Goal: Task Accomplishment & Management: Complete application form

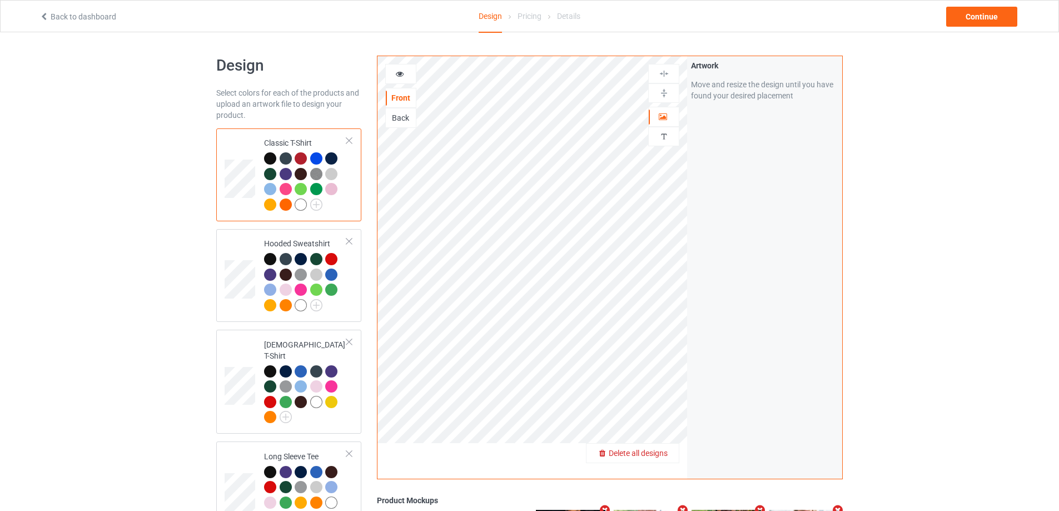
click at [658, 454] on span "Delete all designs" at bounding box center [638, 453] width 59 height 9
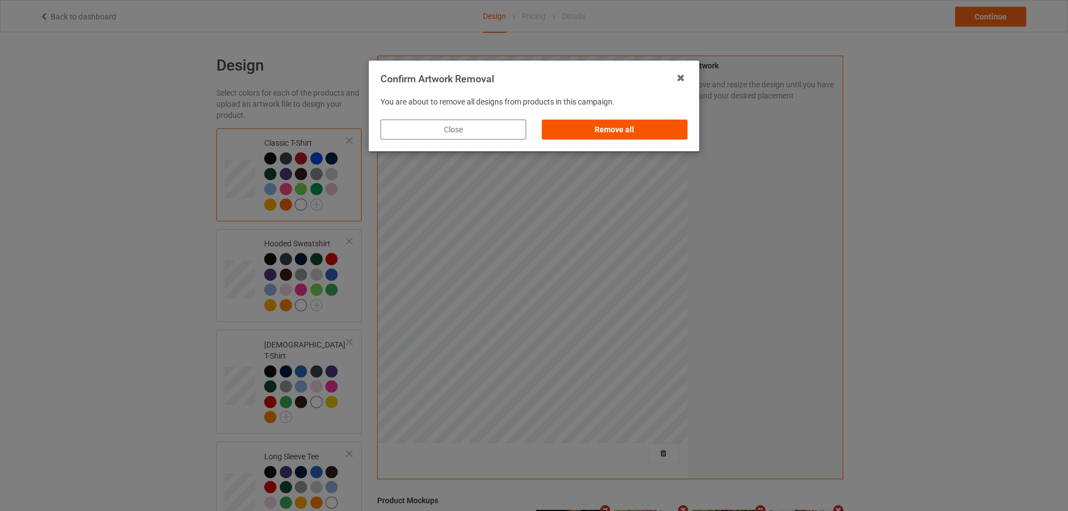
click at [602, 131] on div "Remove all" at bounding box center [615, 130] width 146 height 20
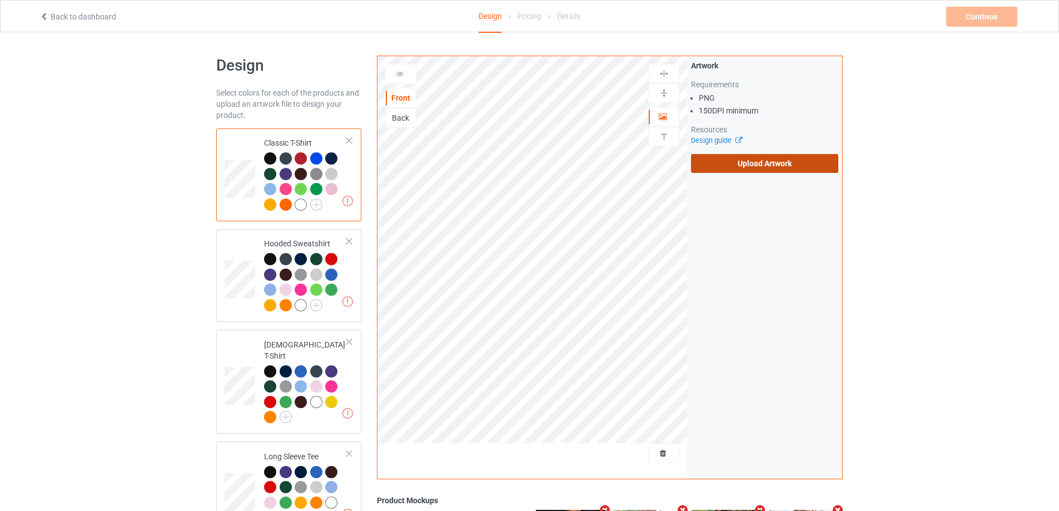
click at [737, 162] on label "Upload Artwork" at bounding box center [764, 163] width 147 height 19
click at [0, 0] on input "Upload Artwork" at bounding box center [0, 0] width 0 height 0
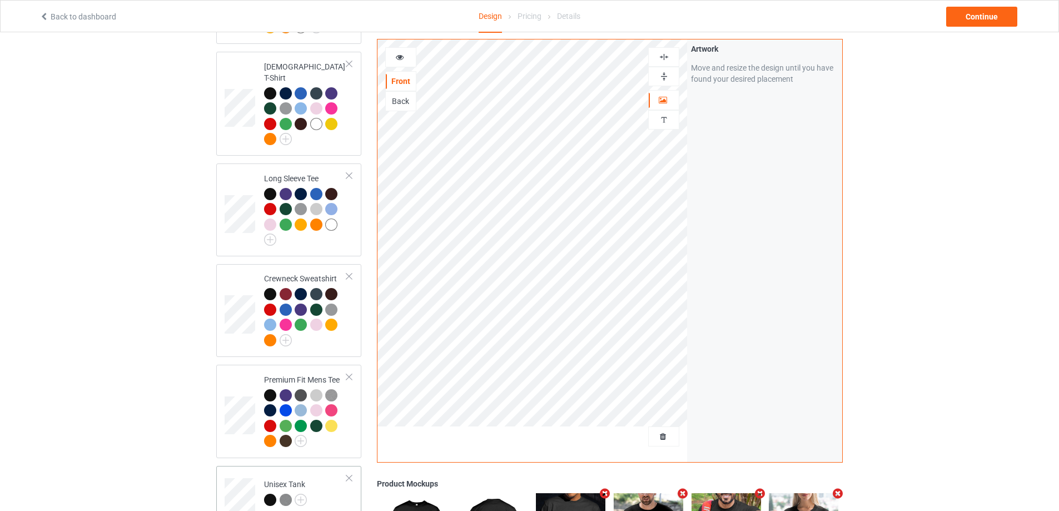
scroll to position [612, 0]
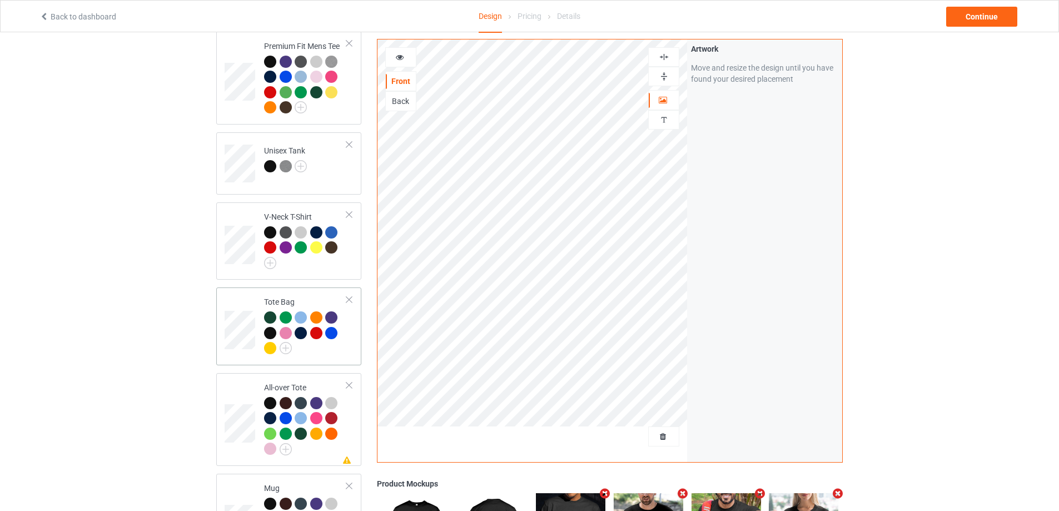
click at [343, 340] on div at bounding box center [305, 334] width 83 height 46
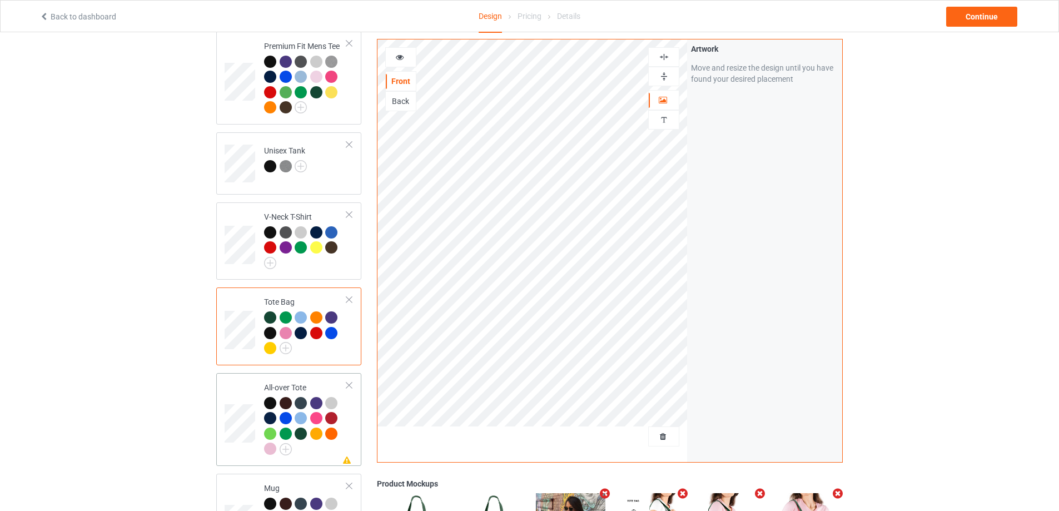
click at [350, 435] on td "Missing artwork on 1 side(s) All-over Tote" at bounding box center [305, 420] width 95 height 84
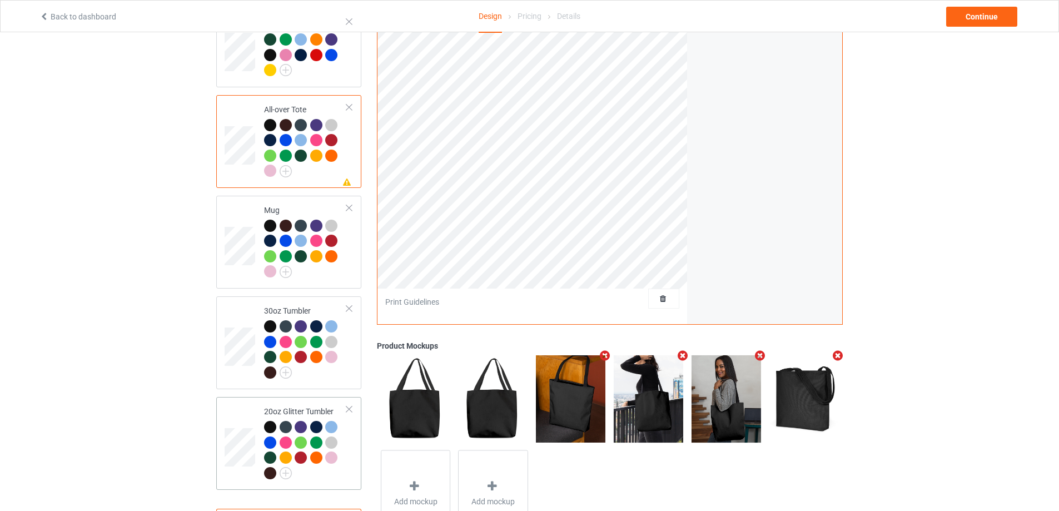
scroll to position [940, 0]
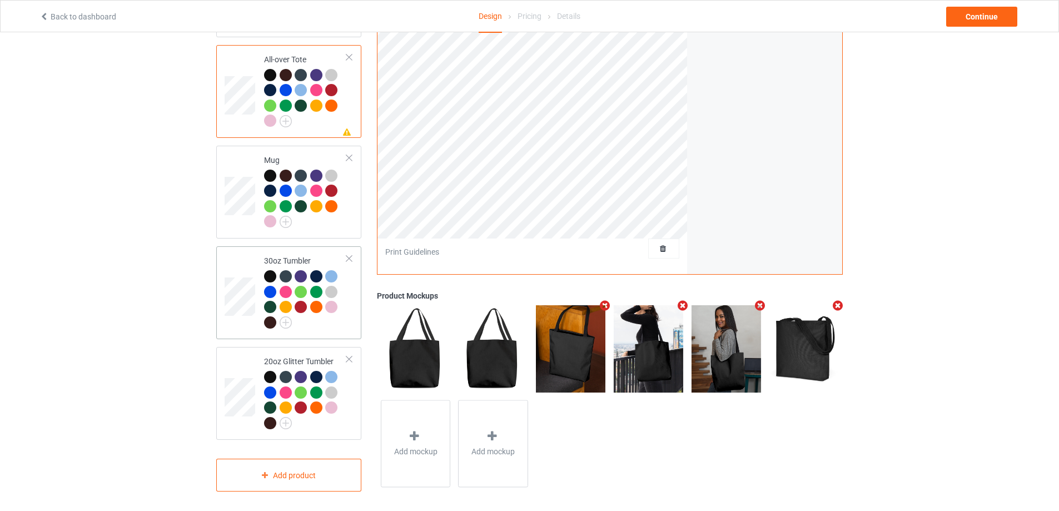
click at [337, 320] on div at bounding box center [305, 300] width 83 height 61
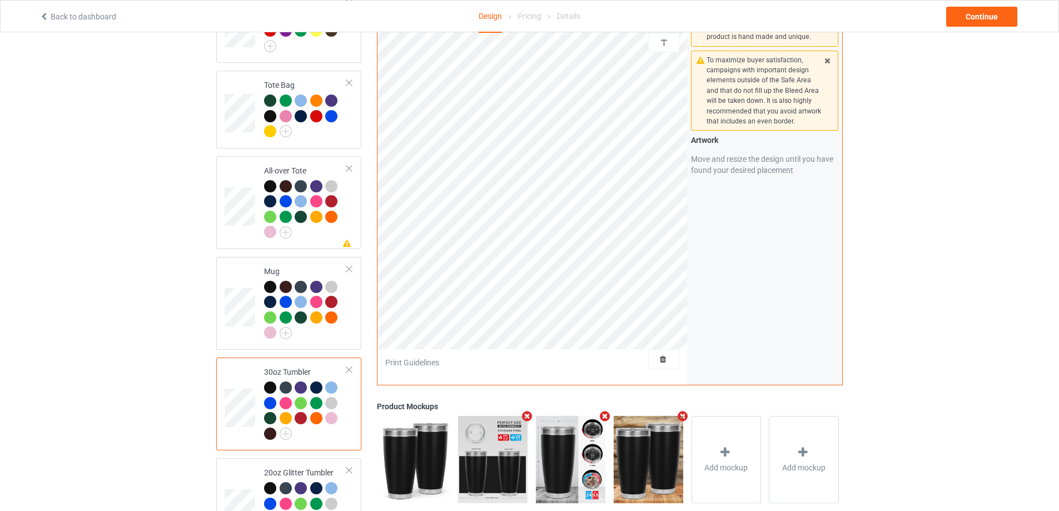
scroll to position [773, 0]
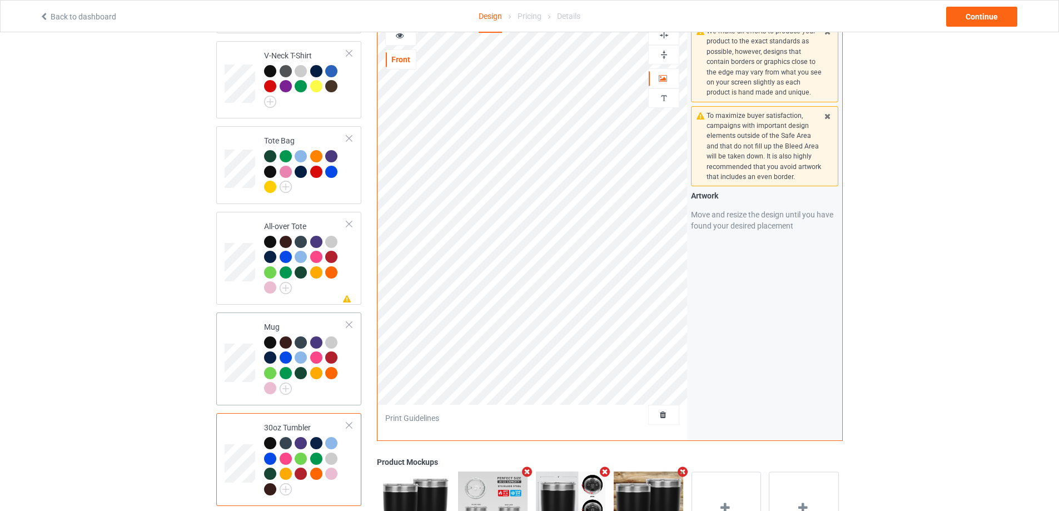
click at [343, 371] on div at bounding box center [305, 366] width 83 height 61
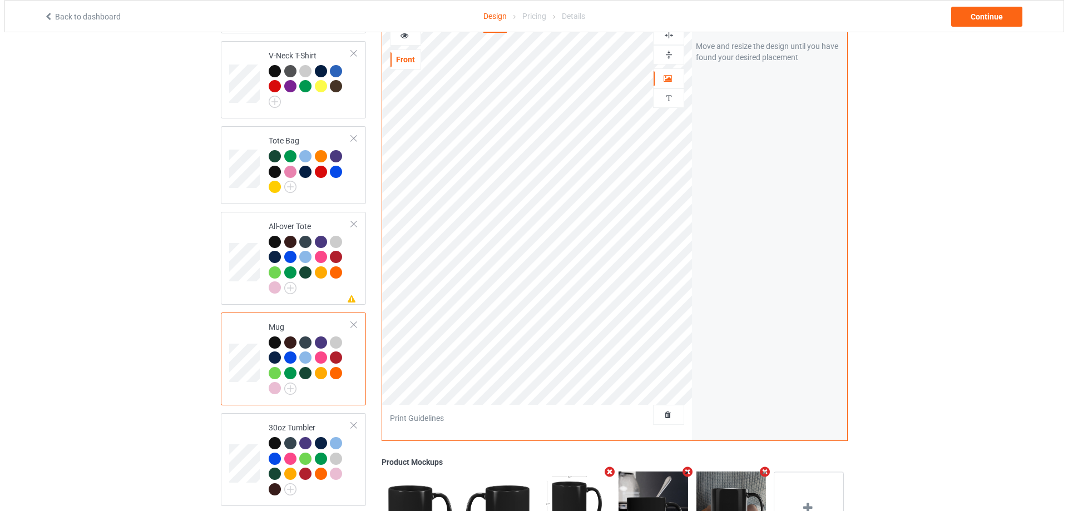
scroll to position [940, 0]
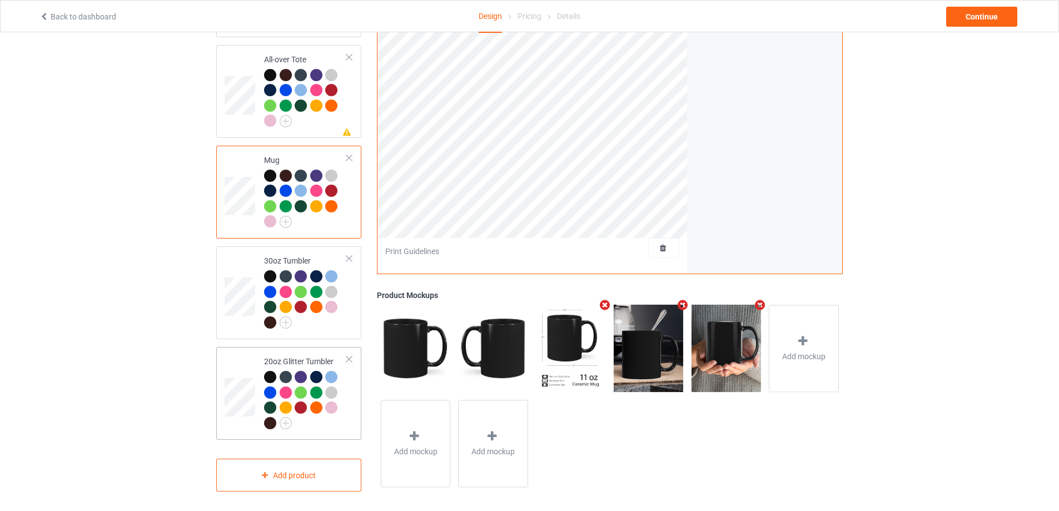
click at [333, 423] on div at bounding box center [305, 401] width 83 height 61
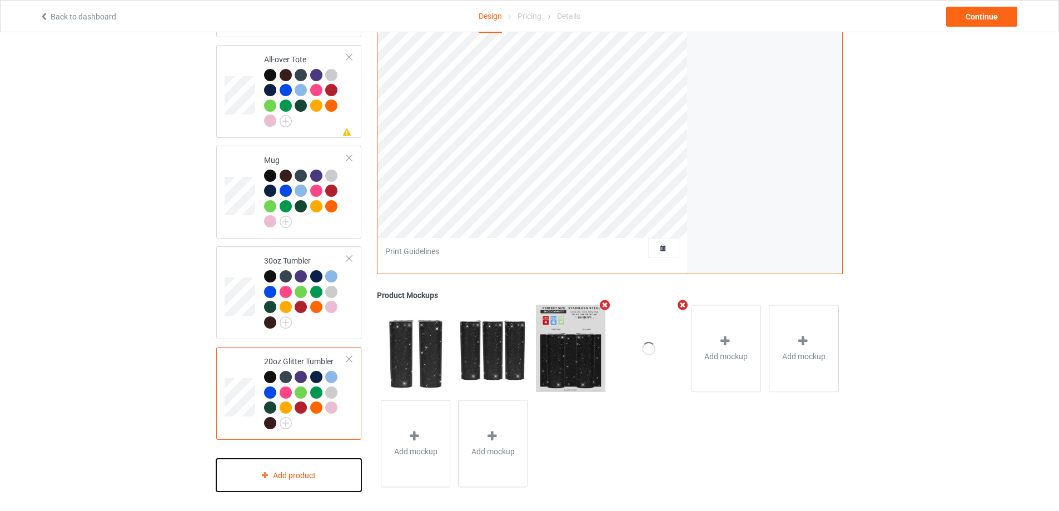
click at [300, 465] on div "Add product" at bounding box center [288, 475] width 145 height 33
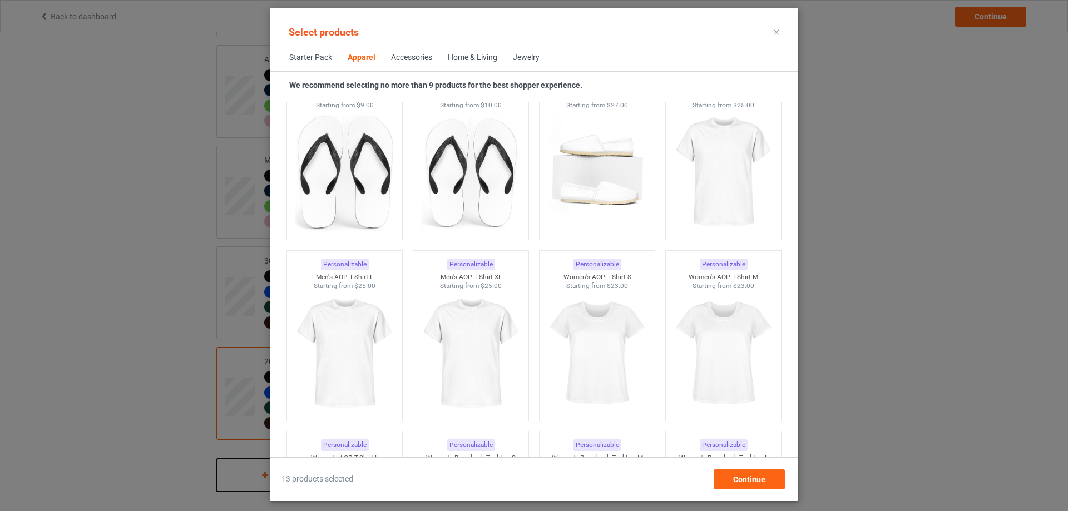
scroll to position [1794, 0]
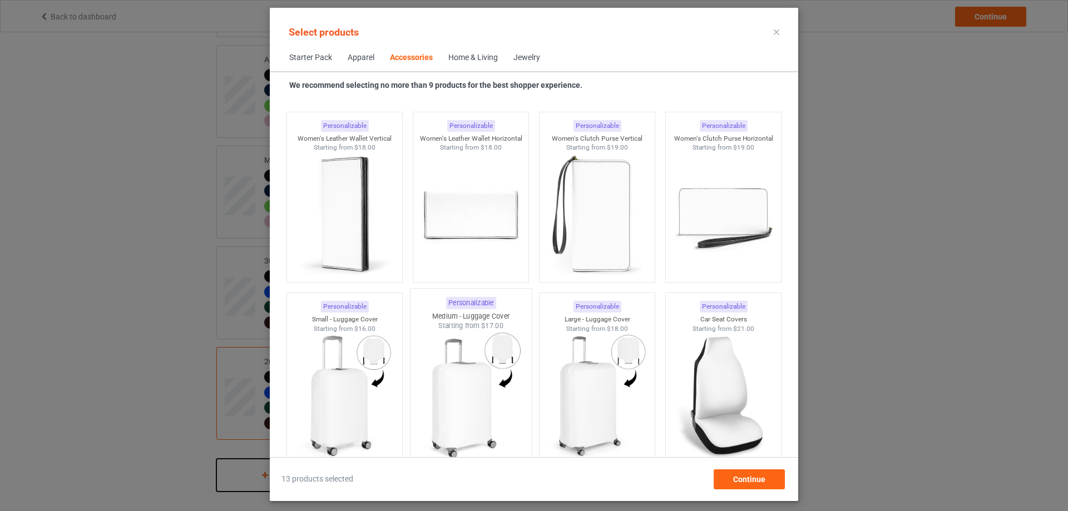
scroll to position [4686, 0]
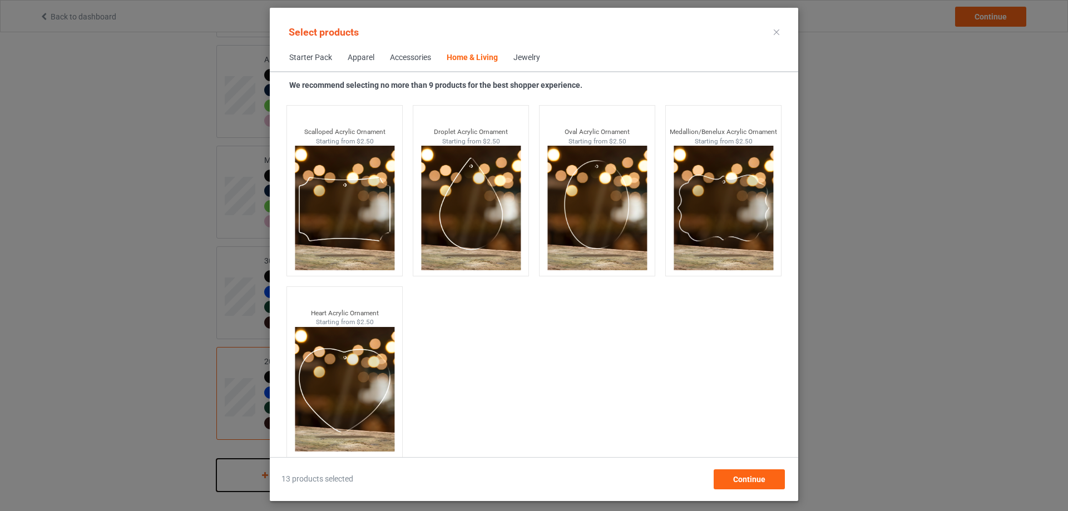
scroll to position [11921, 0]
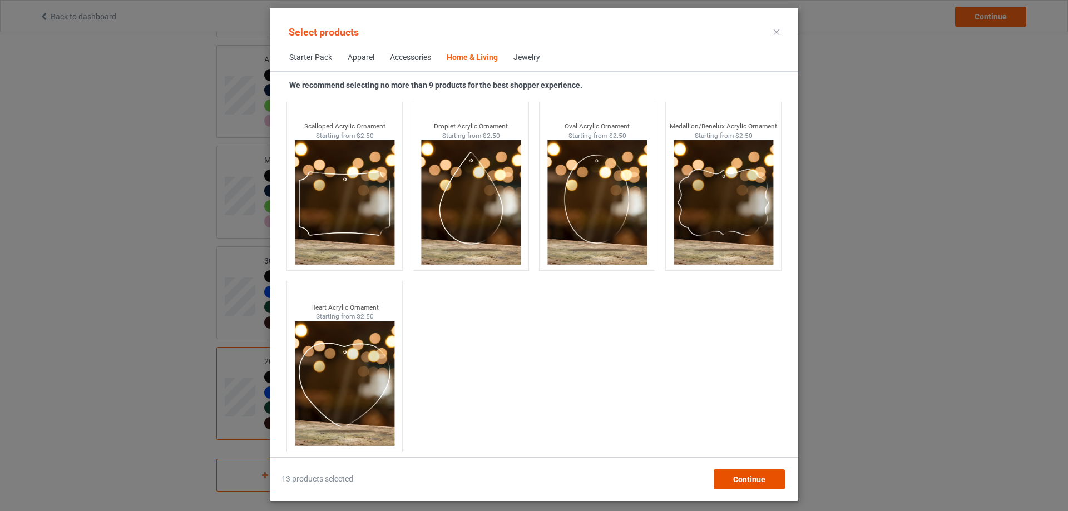
click at [718, 475] on div "Continue" at bounding box center [748, 479] width 71 height 20
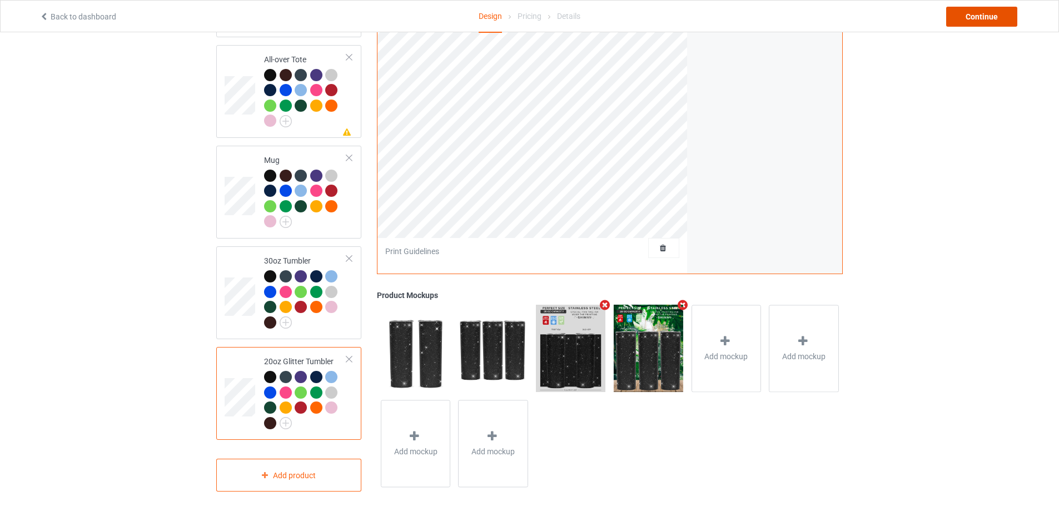
click at [960, 12] on div "Continue" at bounding box center [981, 17] width 71 height 20
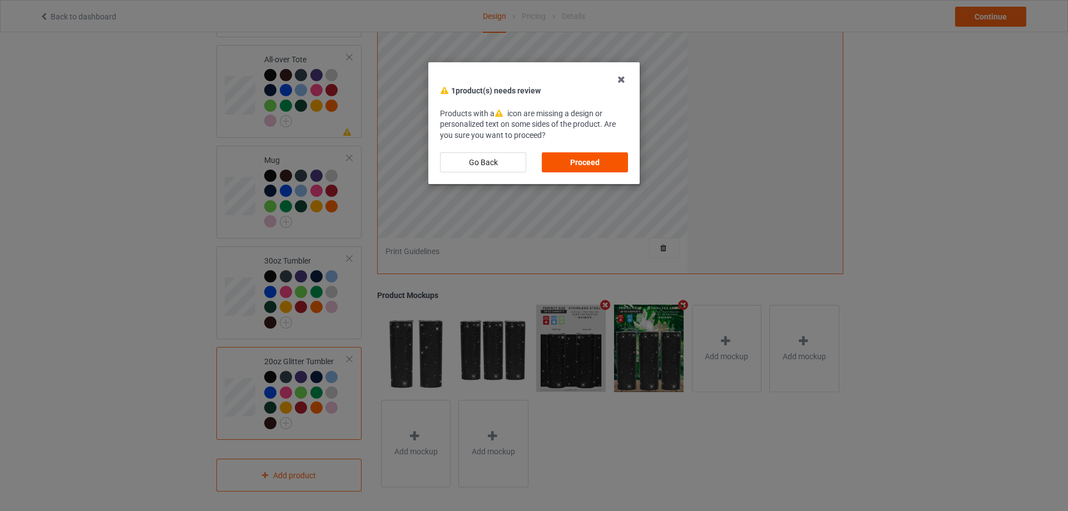
click at [589, 167] on div "Proceed" at bounding box center [585, 162] width 86 height 20
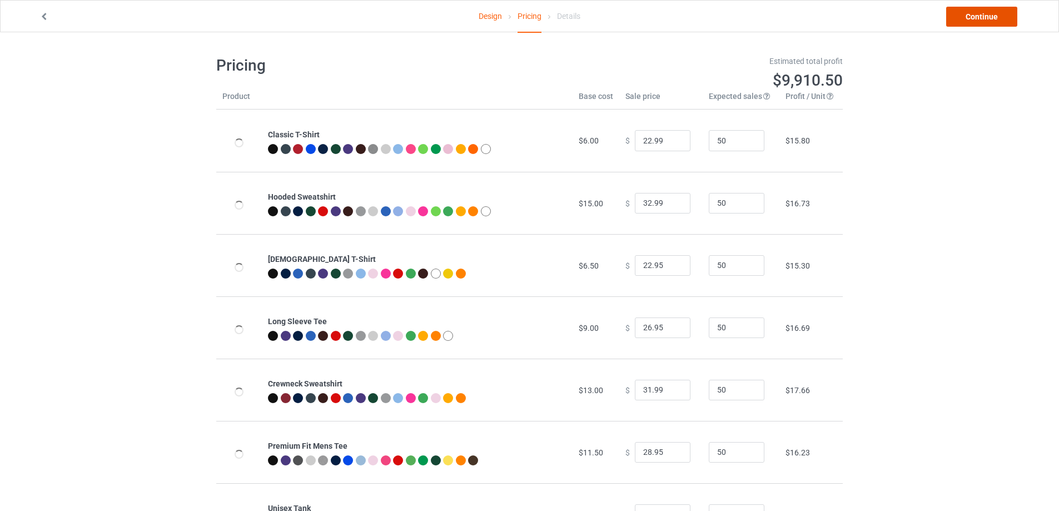
click at [980, 13] on link "Continue" at bounding box center [981, 17] width 71 height 20
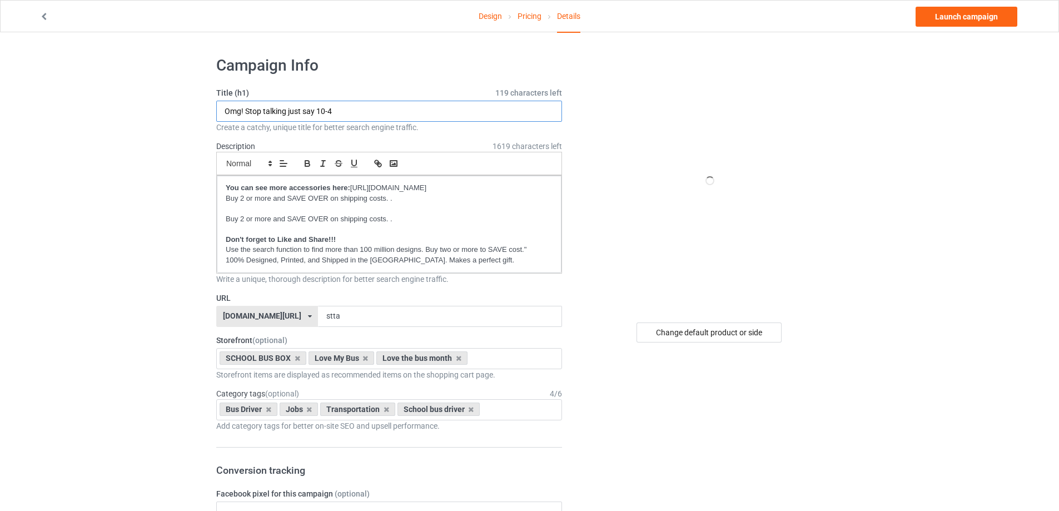
click at [324, 114] on input "Omg! Stop talking just say 10-4" at bounding box center [389, 111] width 346 height 21
click at [324, 113] on input "Omg! Stop talking just say 10-4" at bounding box center [389, 111] width 346 height 21
click at [324, 112] on input "Omg! Stop talking just say 10-4" at bounding box center [389, 111] width 346 height 21
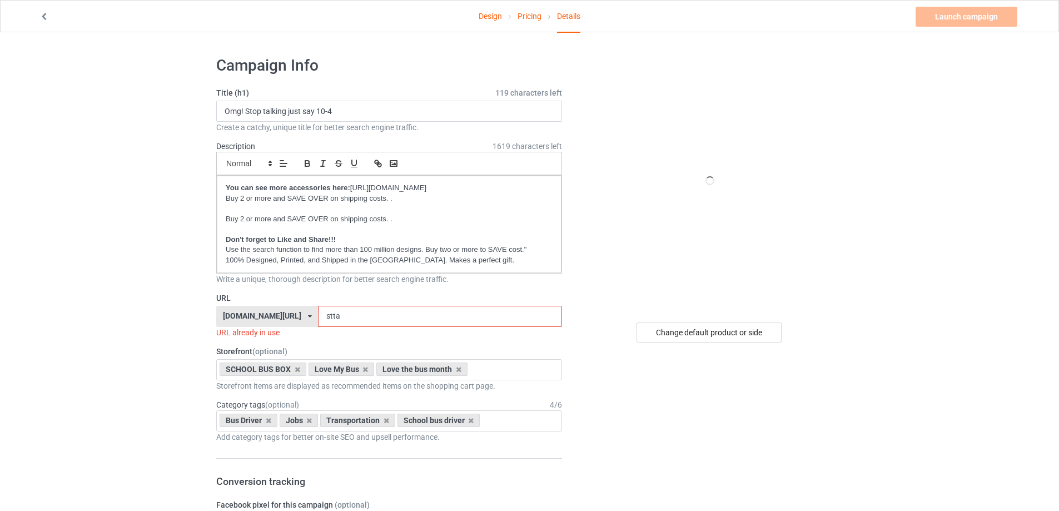
click at [328, 323] on input "stta" at bounding box center [440, 316] width 244 height 21
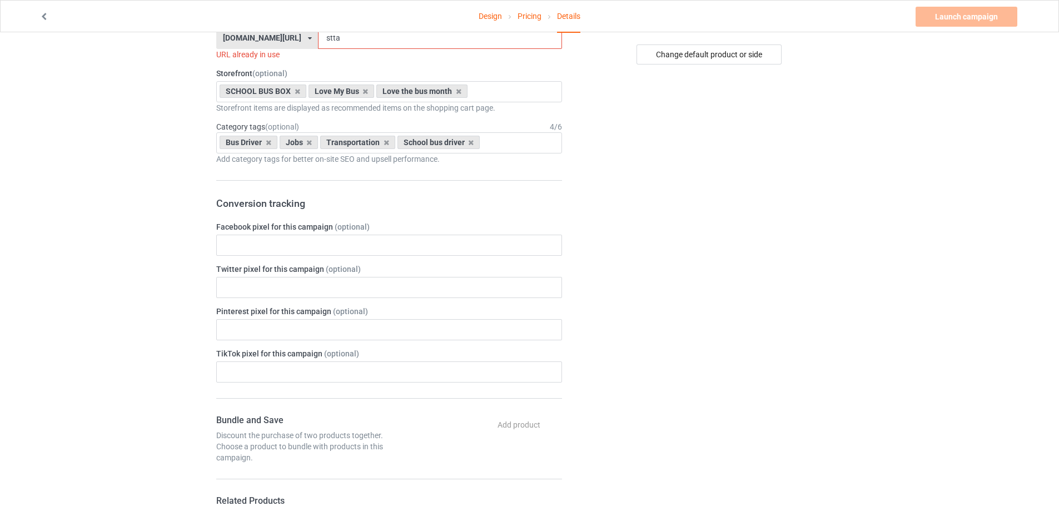
scroll to position [56, 0]
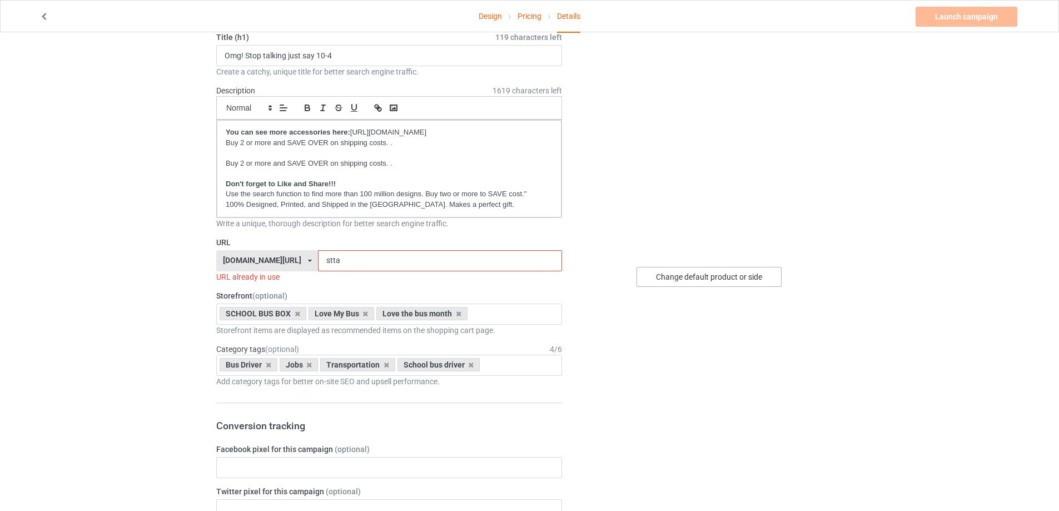
click at [708, 274] on div "Change default product or side" at bounding box center [709, 277] width 145 height 20
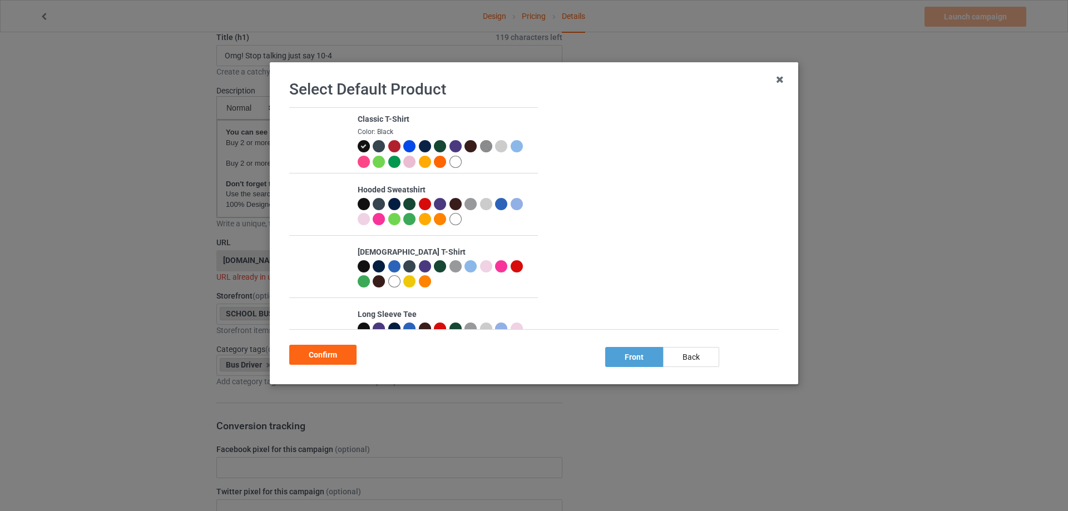
click at [410, 147] on div at bounding box center [409, 146] width 12 height 12
click at [358, 146] on div at bounding box center [364, 146] width 12 height 12
click at [341, 355] on div "Confirm" at bounding box center [322, 355] width 67 height 20
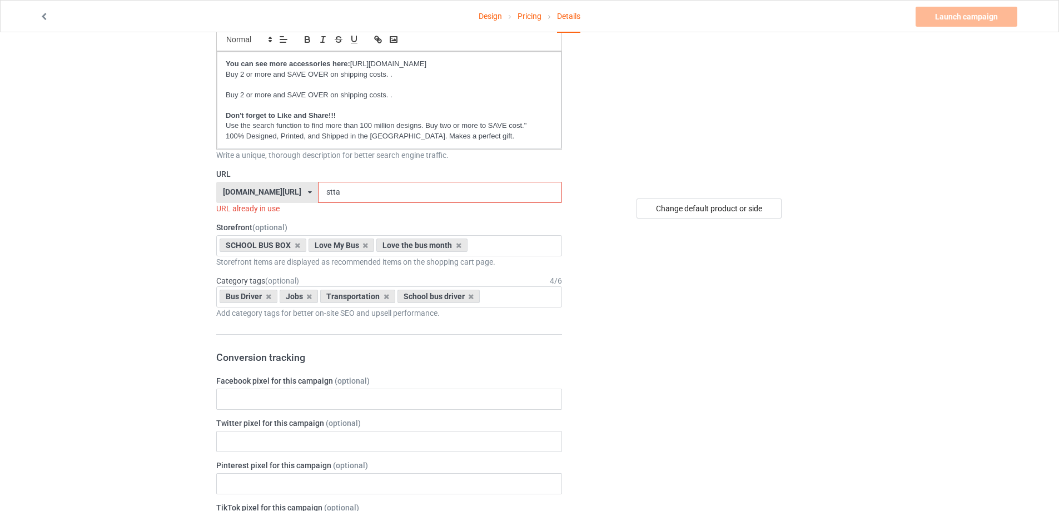
scroll to position [68, 0]
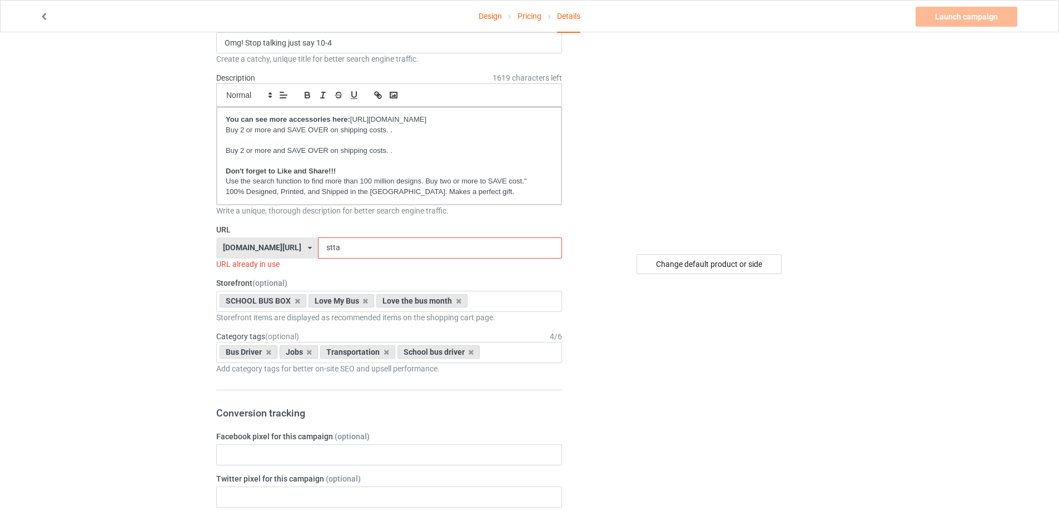
click at [395, 252] on input "stta" at bounding box center [440, 247] width 244 height 21
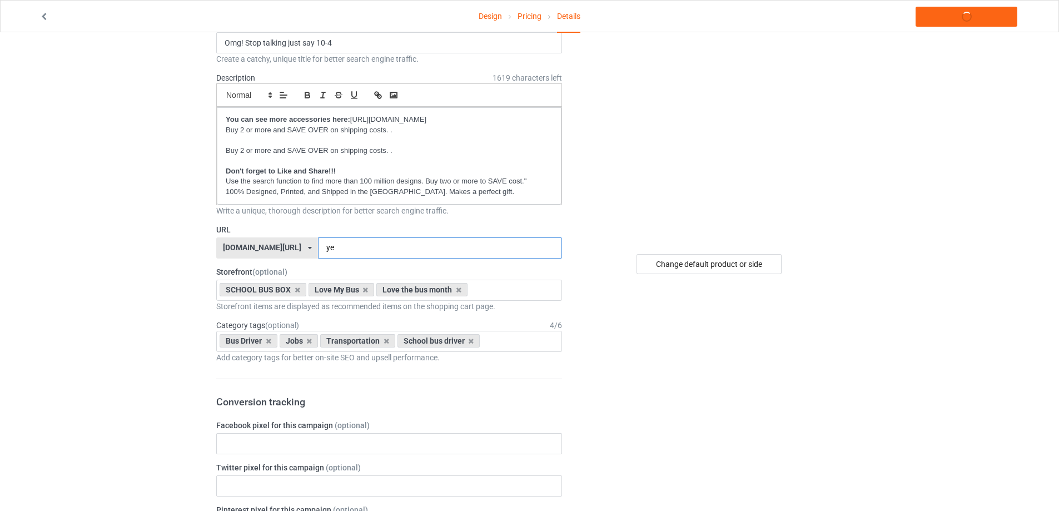
type input "y"
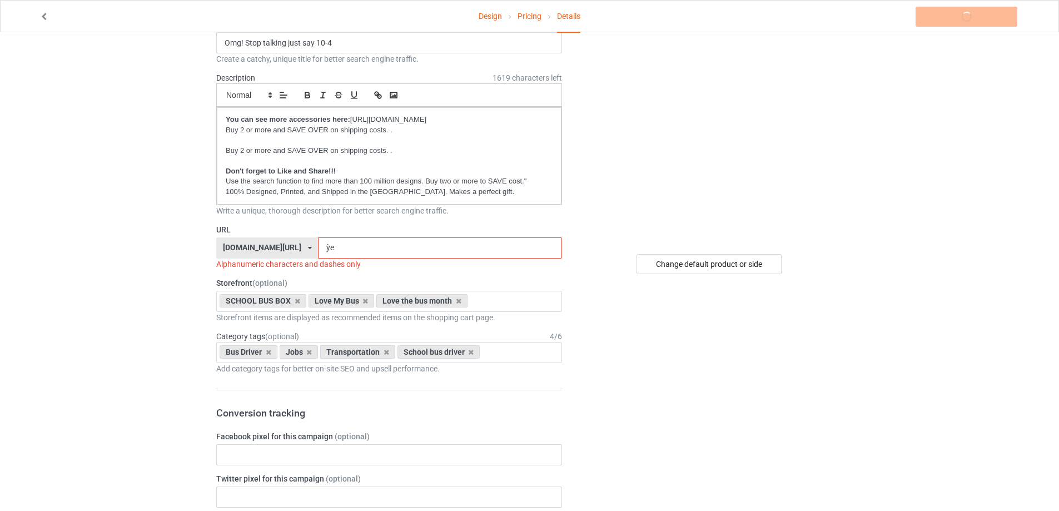
type input "ỳ"
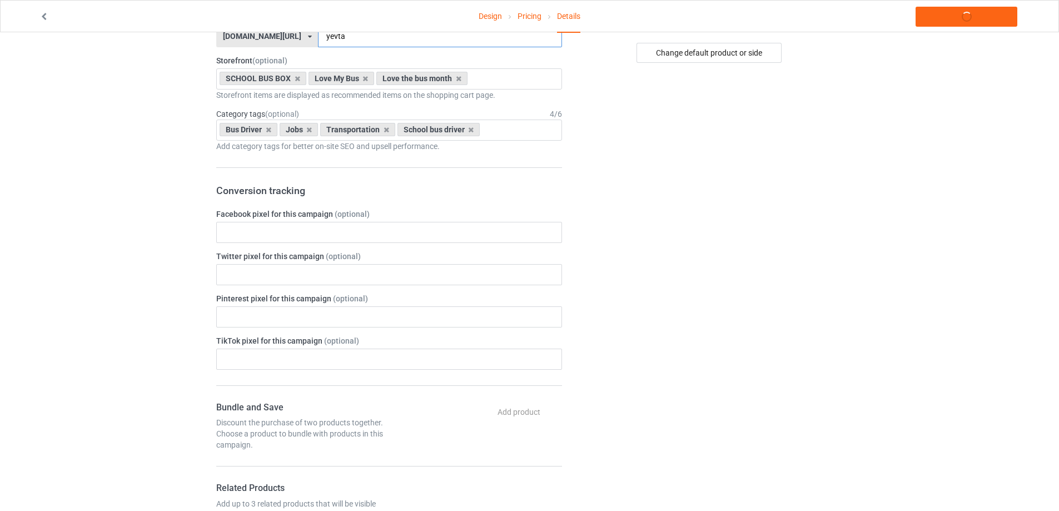
scroll to position [2, 0]
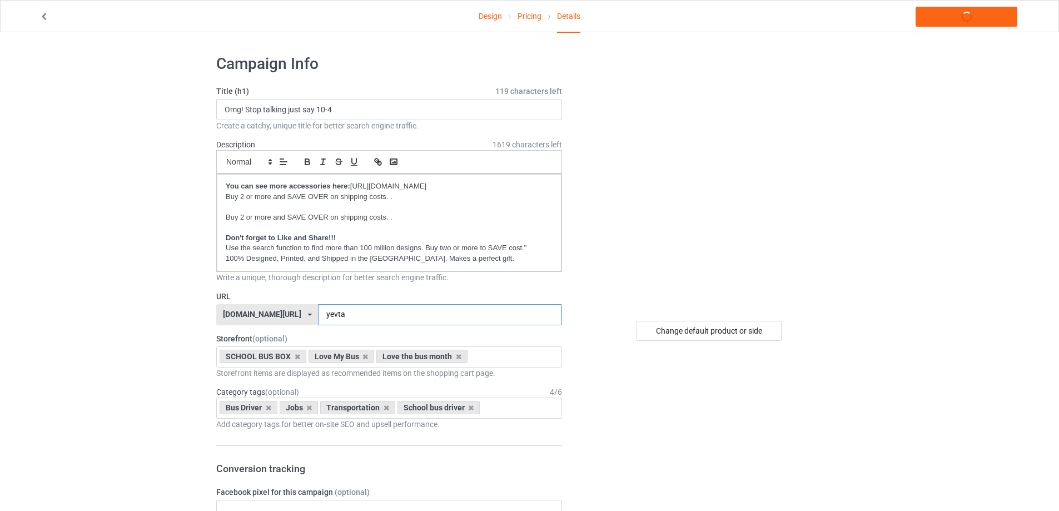
type input "yevta"
click at [341, 106] on input "Omg! Stop talking just say 10-4" at bounding box center [389, 109] width 346 height 21
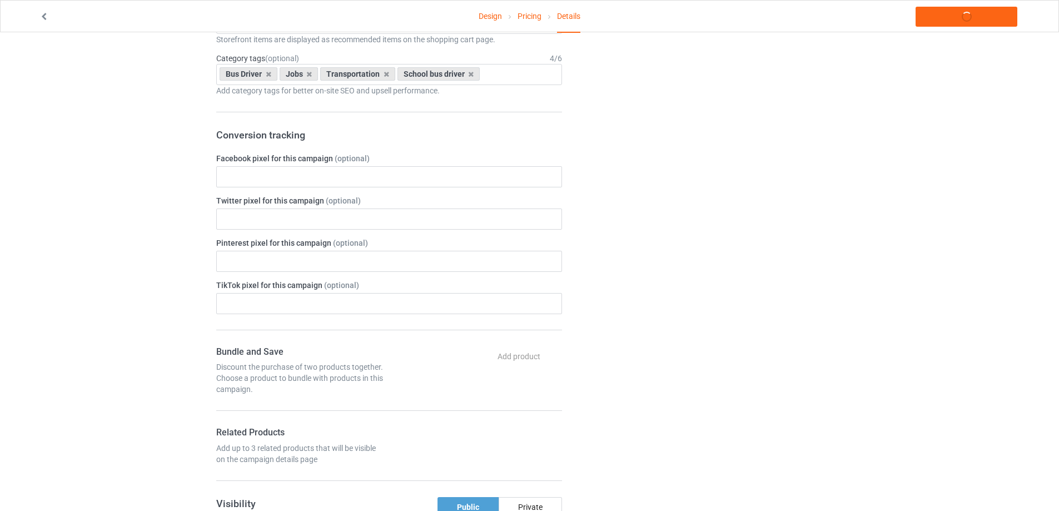
scroll to position [725, 0]
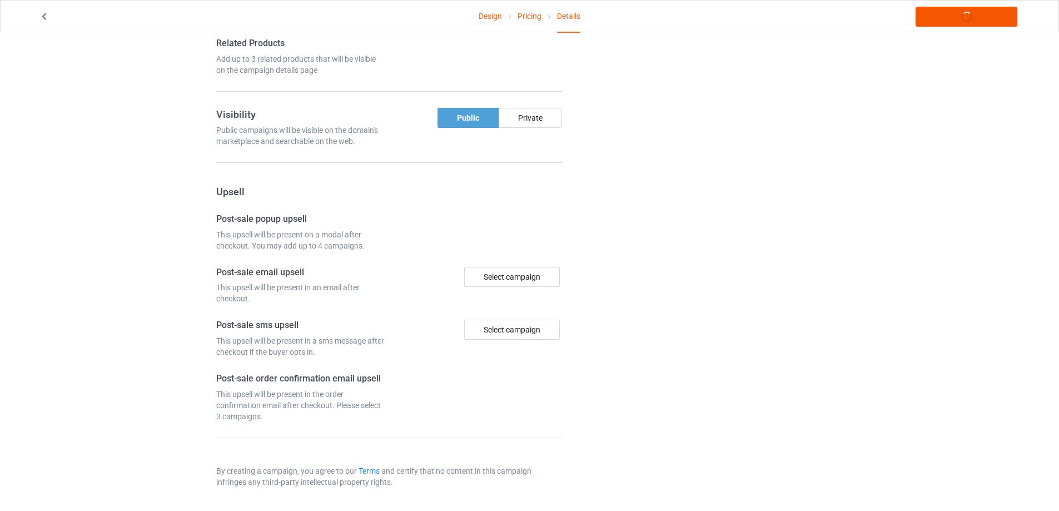
type input "I'm not yelling - I'm a bus driver that's how we talk"
click at [962, 15] on link "Launch campaign" at bounding box center [967, 17] width 102 height 20
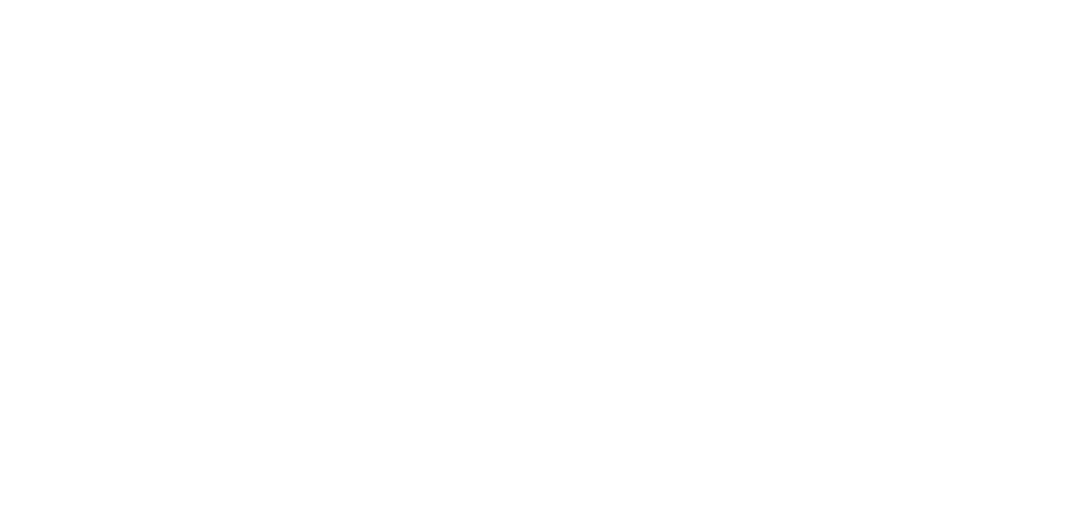
click at [962, 15] on body at bounding box center [534, 255] width 1068 height 511
